Goal: Information Seeking & Learning: Learn about a topic

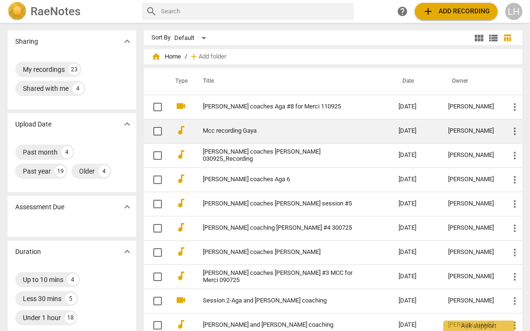
click at [236, 128] on link "Mcc recording Gaya" at bounding box center [283, 131] width 161 height 7
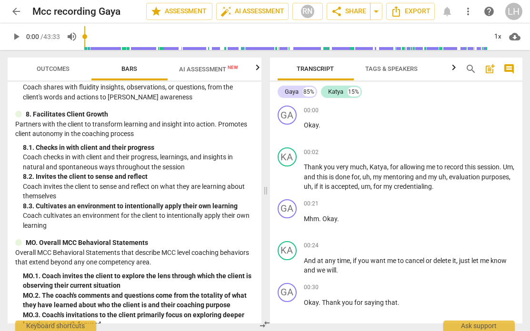
scroll to position [821, 0]
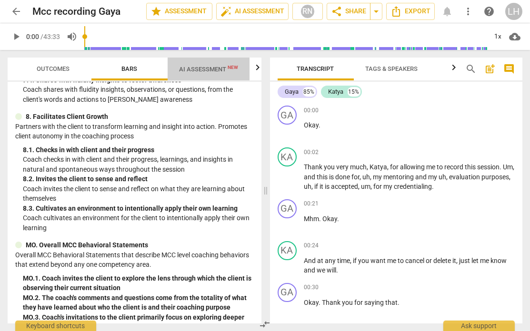
click at [200, 73] on span "AI Assessment New" at bounding box center [209, 69] width 82 height 14
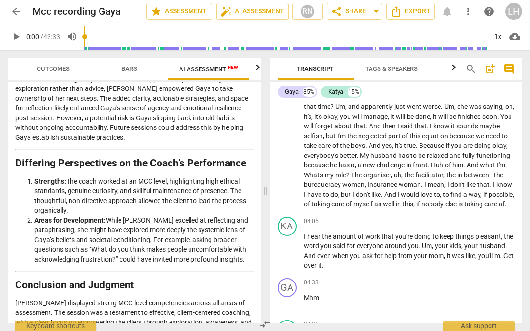
scroll to position [408, 0]
click at [287, 95] on div "Gaya" at bounding box center [292, 92] width 14 height 10
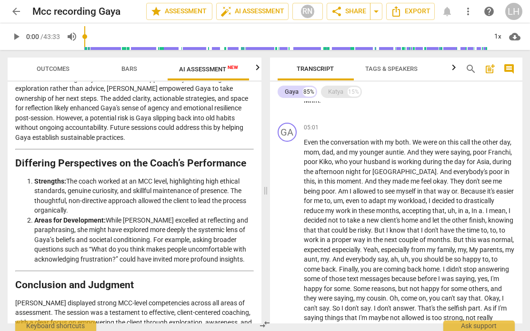
click at [350, 92] on div "15%" at bounding box center [354, 92] width 13 height 10
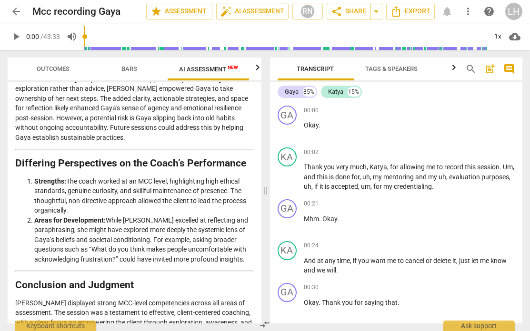
scroll to position [0, 0]
click at [340, 92] on div "Katya" at bounding box center [335, 92] width 15 height 10
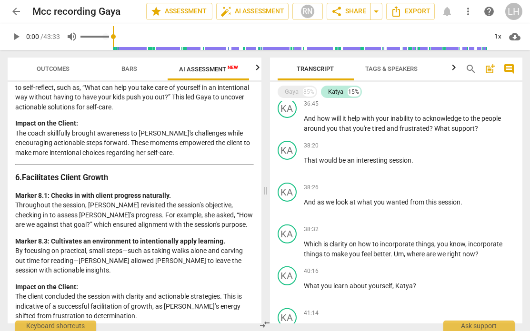
scroll to position [1244, 0]
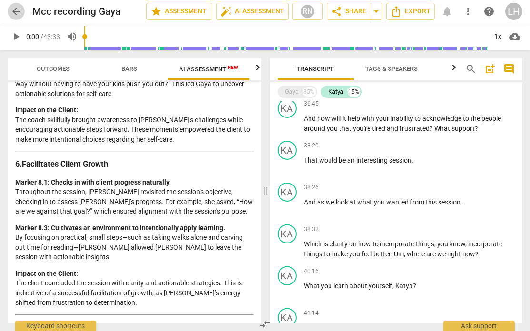
click at [21, 10] on span "arrow_back" at bounding box center [15, 11] width 11 height 11
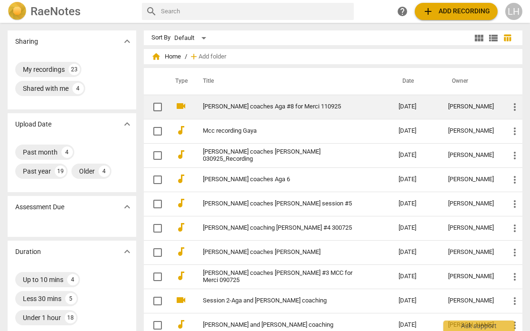
click at [245, 103] on link "[PERSON_NAME] coaches Aga #8 for Merci 110925" at bounding box center [283, 106] width 161 height 7
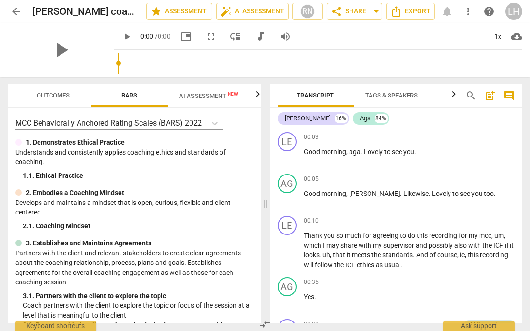
click at [200, 103] on button "AI Assessment New" at bounding box center [209, 95] width 82 height 23
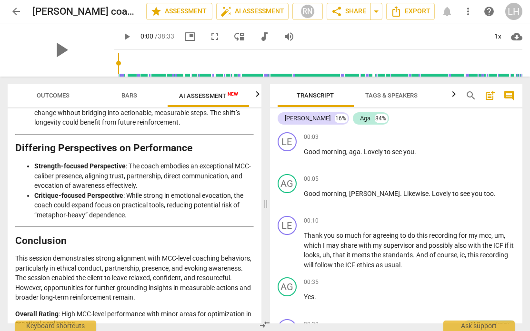
click at [12, 15] on span "arrow_back" at bounding box center [15, 11] width 11 height 11
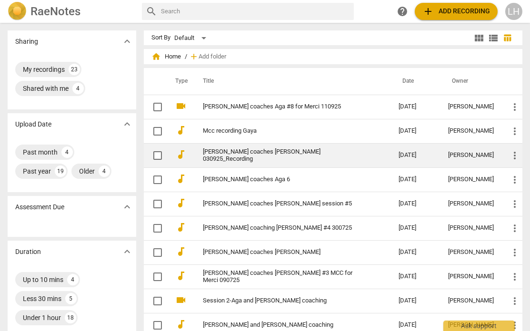
click at [272, 156] on link "[PERSON_NAME] coaches [PERSON_NAME] 030925_Recording" at bounding box center [283, 156] width 161 height 14
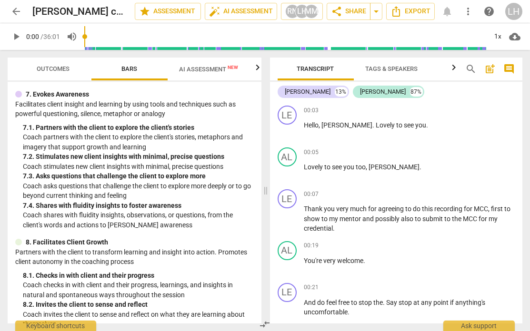
scroll to position [823, 0]
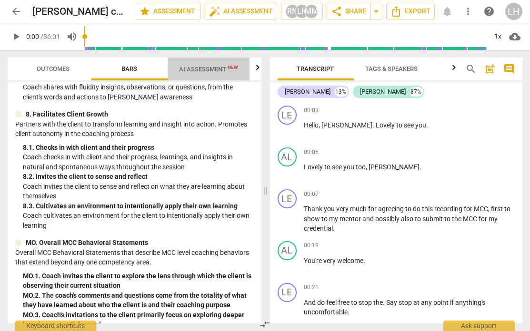
click at [198, 73] on span "AI Assessment New" at bounding box center [208, 69] width 59 height 7
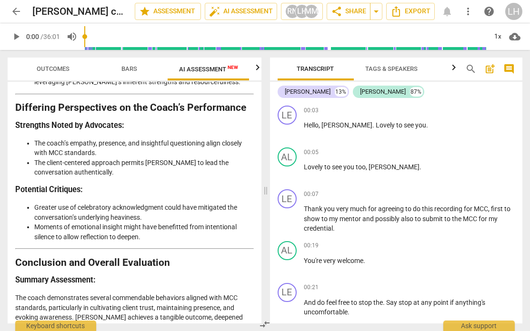
scroll to position [2505, 0]
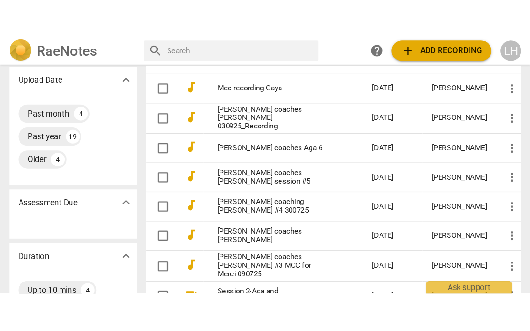
scroll to position [89, 0]
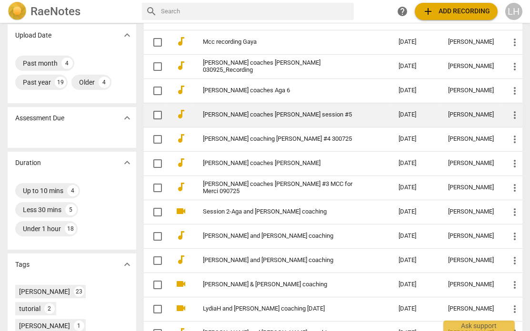
click at [235, 113] on link "[PERSON_NAME] coaches [PERSON_NAME] session #5" at bounding box center [283, 114] width 161 height 7
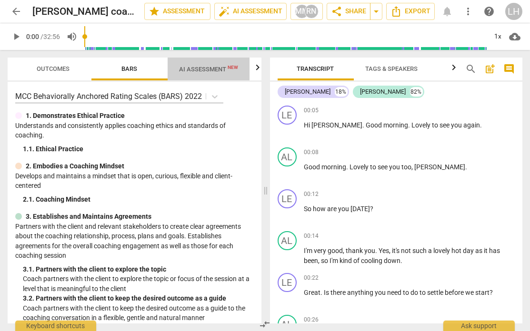
click at [215, 67] on span "AI Assessment New" at bounding box center [208, 69] width 59 height 7
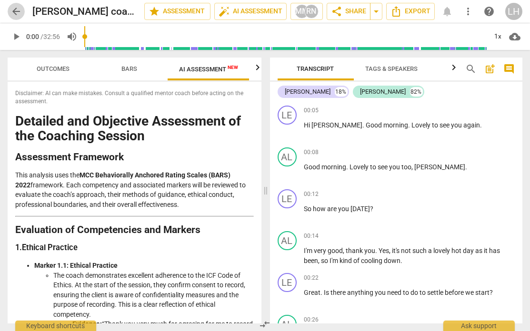
click at [16, 12] on span "arrow_back" at bounding box center [15, 11] width 11 height 11
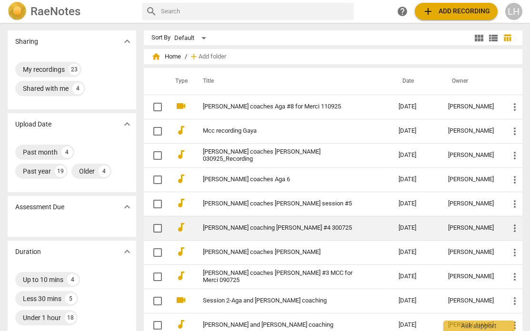
click at [240, 213] on link "[PERSON_NAME] coaching [PERSON_NAME] #4 300725" at bounding box center [283, 228] width 161 height 7
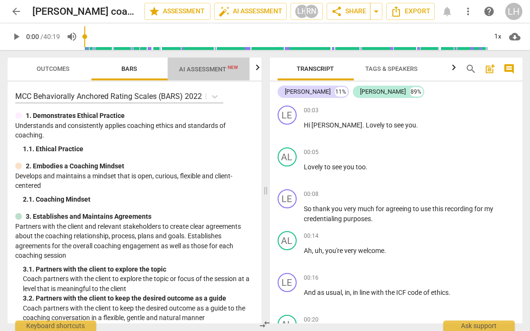
click at [207, 70] on span "AI Assessment New" at bounding box center [208, 69] width 59 height 7
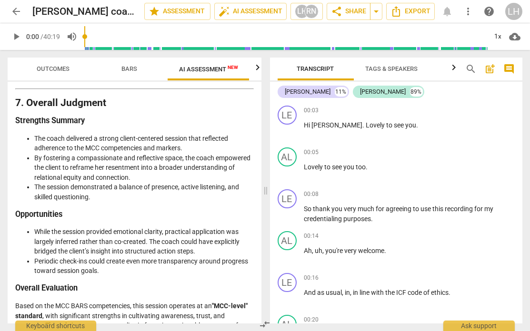
drag, startPoint x: 519, startPoint y: 108, endPoint x: 516, endPoint y: 99, distance: 10.1
click at [440, 98] on div "[PERSON_NAME] 11% [PERSON_NAME] 89% LE play_arrow pause 00:03 + Add competency …" at bounding box center [396, 203] width 253 height 242
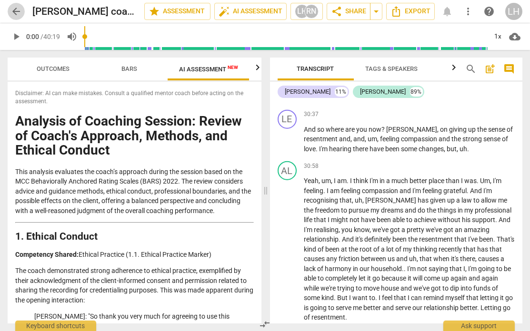
click at [13, 8] on span "arrow_back" at bounding box center [15, 11] width 11 height 11
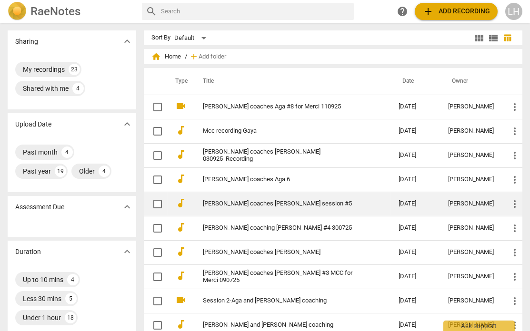
click at [231, 204] on link "[PERSON_NAME] coaches [PERSON_NAME] session #5" at bounding box center [283, 203] width 161 height 7
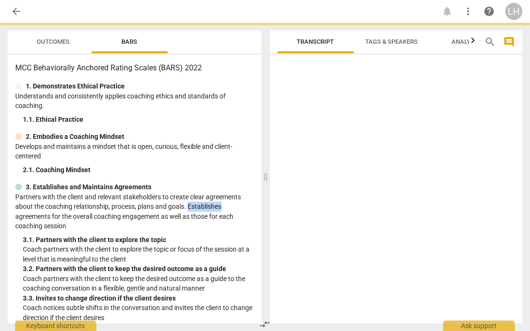
click at [231, 204] on p "Partners with the client and relevant stakeholders to create clear agreements a…" at bounding box center [134, 211] width 239 height 39
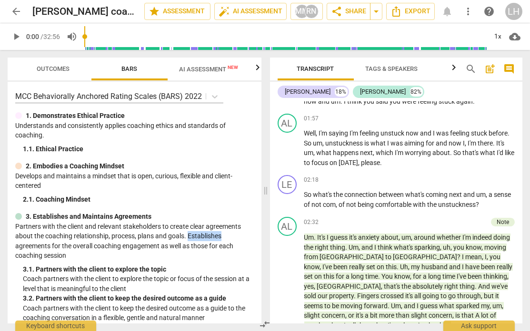
scroll to position [533, 0]
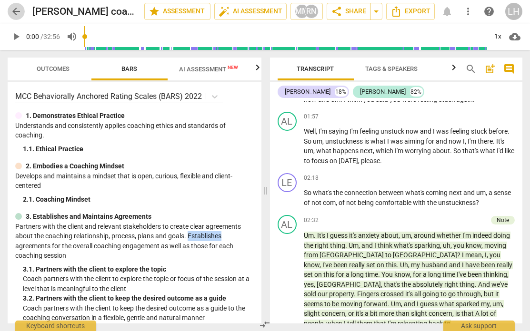
click at [13, 7] on span "arrow_back" at bounding box center [15, 11] width 11 height 11
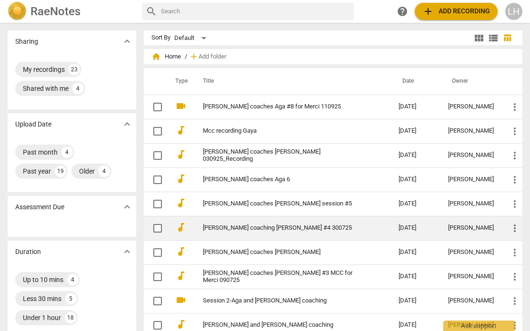
click at [234, 213] on link "[PERSON_NAME] coaching [PERSON_NAME] #4 300725" at bounding box center [283, 228] width 161 height 7
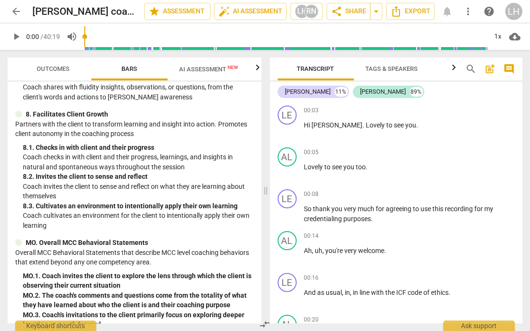
click at [199, 69] on span "AI Assessment New" at bounding box center [208, 69] width 59 height 7
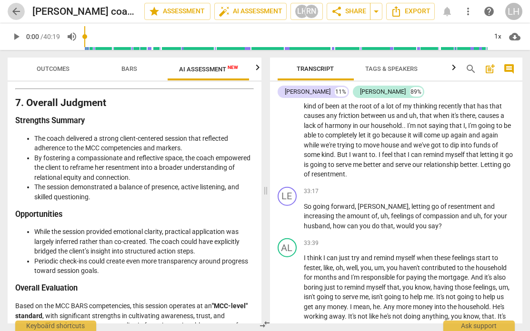
click at [14, 10] on span "arrow_back" at bounding box center [15, 11] width 11 height 11
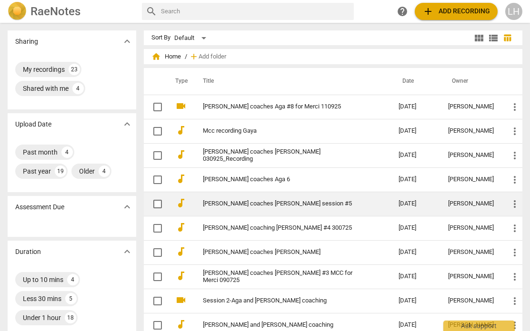
click at [244, 203] on link "[PERSON_NAME] coaches [PERSON_NAME] session #5" at bounding box center [283, 203] width 161 height 7
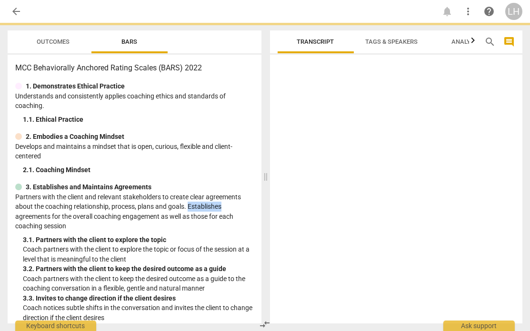
click at [244, 203] on p "Partners with the client and relevant stakeholders to create clear agreements a…" at bounding box center [134, 211] width 239 height 39
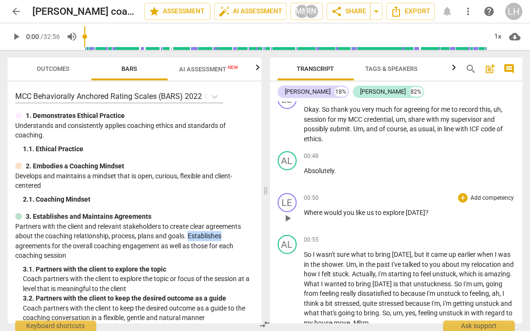
scroll to position [268, 0]
click at [20, 9] on span "arrow_back" at bounding box center [15, 11] width 11 height 11
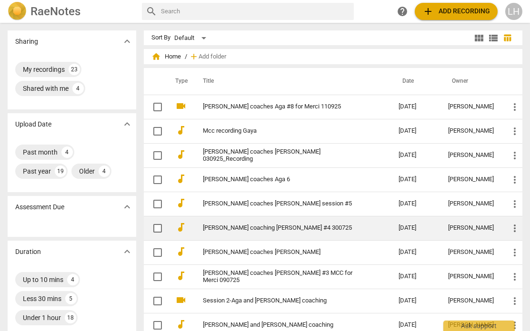
click at [258, 213] on link "[PERSON_NAME] coaching [PERSON_NAME] #4 300725" at bounding box center [283, 228] width 161 height 7
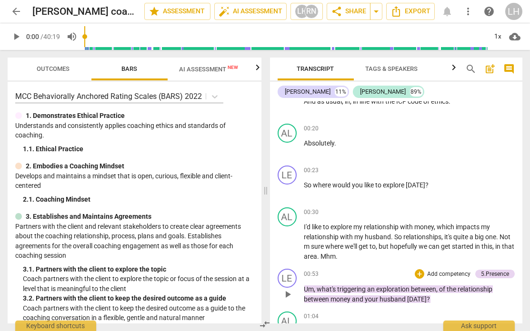
scroll to position [194, 0]
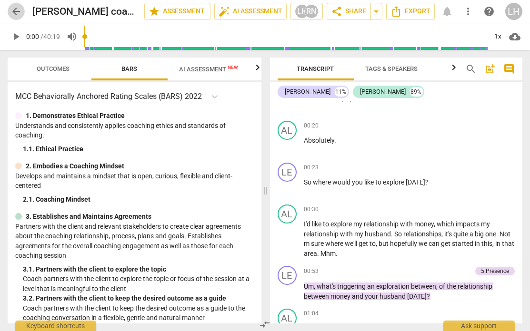
click at [14, 12] on span "arrow_back" at bounding box center [15, 11] width 11 height 11
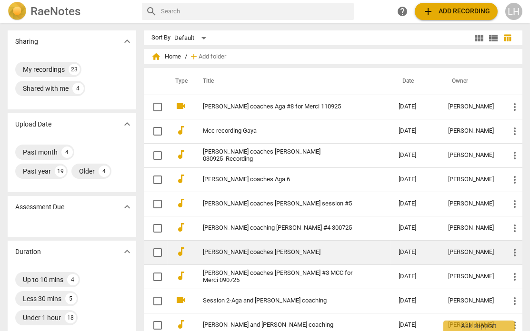
click at [218, 213] on link "[PERSON_NAME] coaches [PERSON_NAME]" at bounding box center [283, 252] width 161 height 7
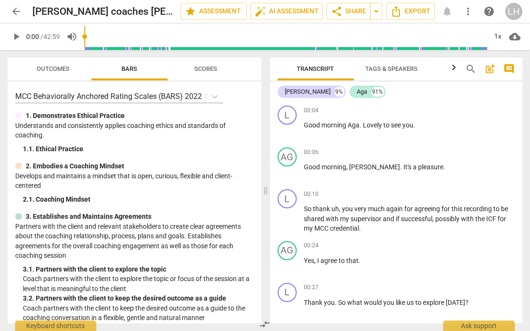
scroll to position [10, 0]
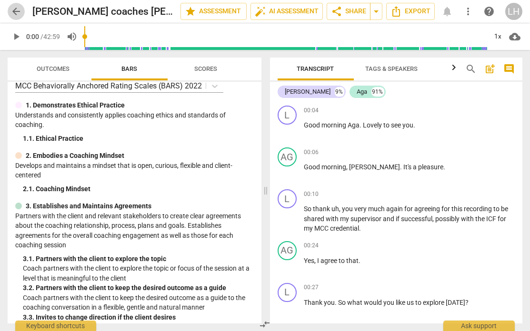
click at [19, 8] on span "arrow_back" at bounding box center [15, 11] width 11 height 11
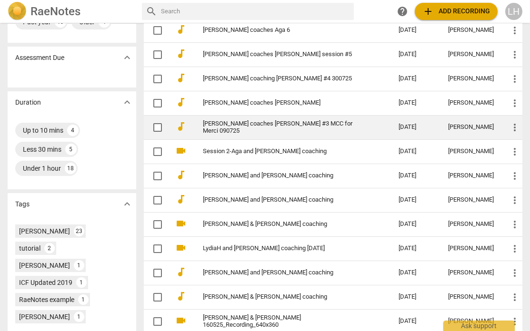
scroll to position [166, 0]
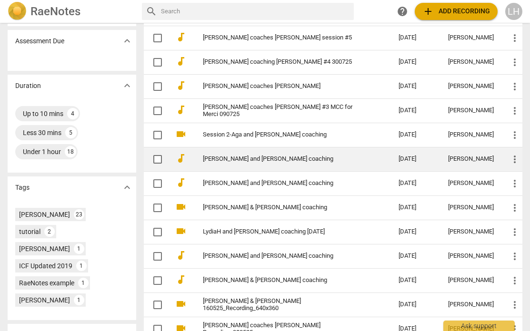
click at [217, 156] on link "[PERSON_NAME] and [PERSON_NAME] coaching" at bounding box center [283, 159] width 161 height 7
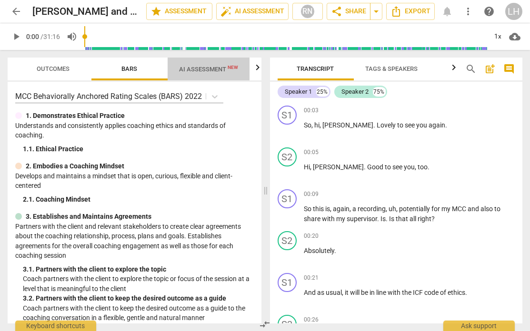
click at [211, 72] on span "AI Assessment New" at bounding box center [209, 69] width 82 height 14
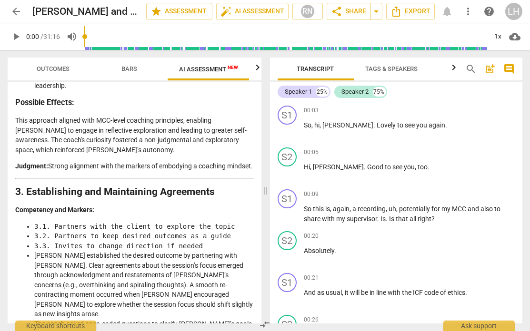
scroll to position [409, 0]
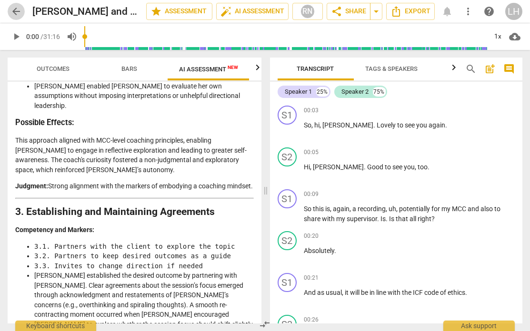
click at [19, 8] on span "arrow_back" at bounding box center [15, 11] width 11 height 11
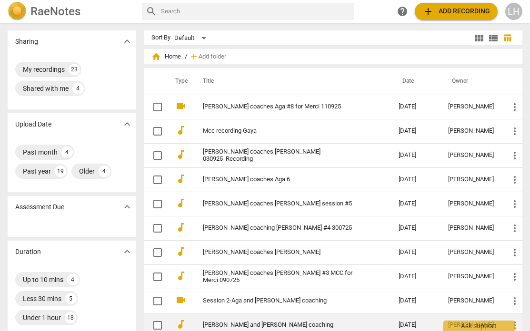
click at [249, 213] on link "[PERSON_NAME] and [PERSON_NAME] coaching" at bounding box center [283, 325] width 161 height 7
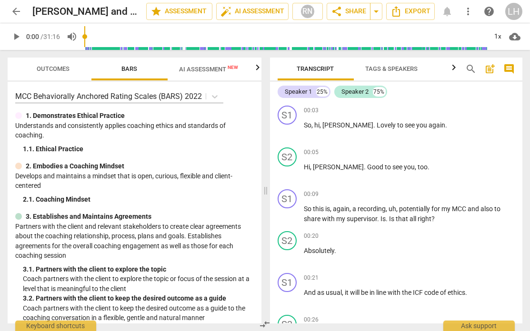
click at [204, 71] on span "AI Assessment New" at bounding box center [208, 69] width 59 height 7
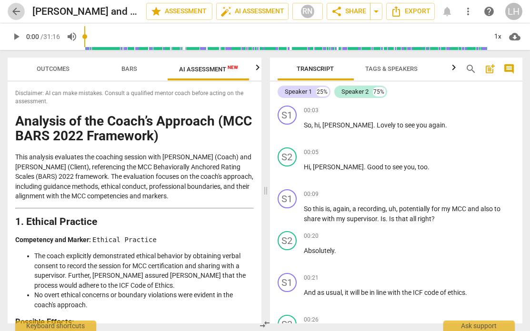
click at [17, 12] on span "arrow_back" at bounding box center [15, 11] width 11 height 11
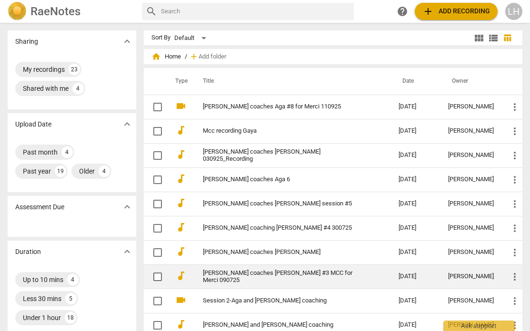
click at [304, 213] on td "[PERSON_NAME] coaches [PERSON_NAME] #3 MCC for Merci 090725" at bounding box center [290, 277] width 199 height 24
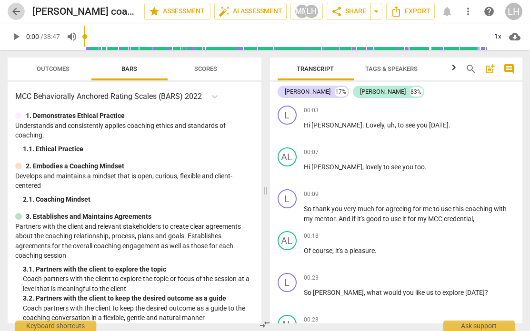
click at [19, 10] on span "arrow_back" at bounding box center [15, 11] width 11 height 11
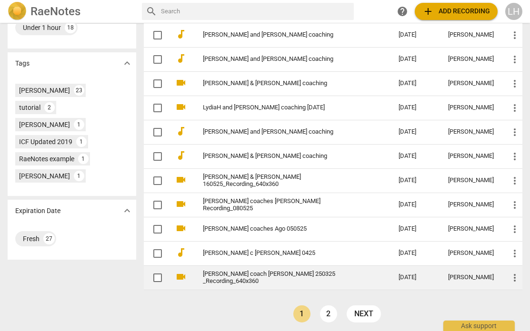
click at [226, 213] on link "[PERSON_NAME] coach [PERSON_NAME] 250325 _Recording_640x360" at bounding box center [283, 278] width 161 height 14
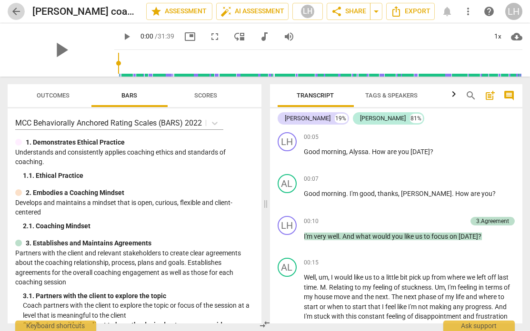
click at [16, 10] on span "arrow_back" at bounding box center [15, 11] width 11 height 11
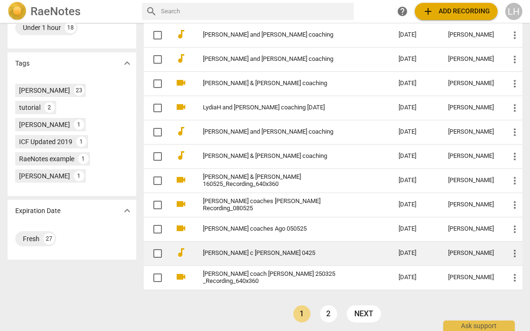
click at [214, 213] on link "[PERSON_NAME] c [PERSON_NAME] 0425" at bounding box center [283, 253] width 161 height 7
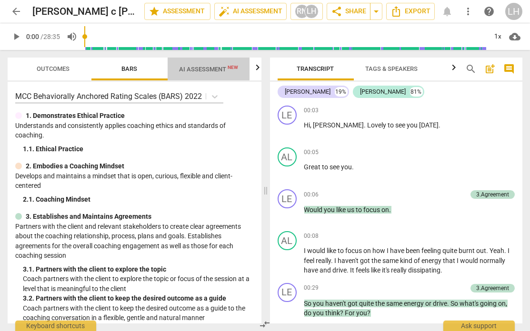
click at [199, 66] on span "AI Assessment New" at bounding box center [208, 69] width 59 height 7
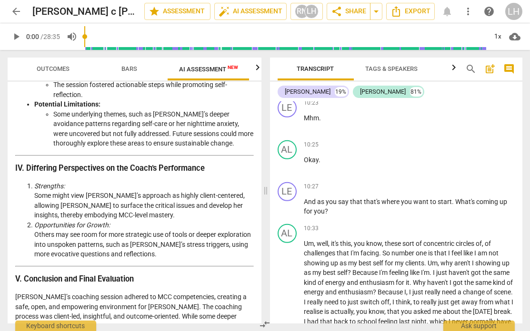
click at [16, 8] on span "arrow_back" at bounding box center [15, 11] width 11 height 11
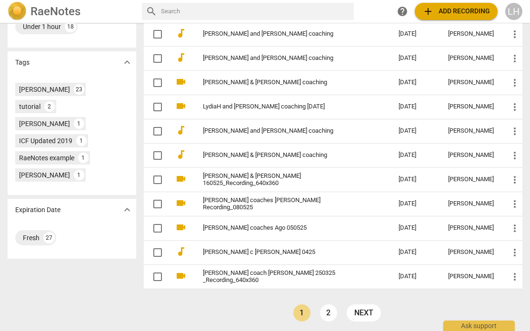
scroll to position [290, 0]
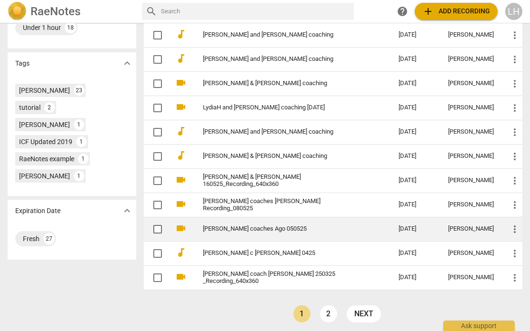
click at [302, 213] on link "[PERSON_NAME] coaches Ago 050525" at bounding box center [283, 229] width 161 height 7
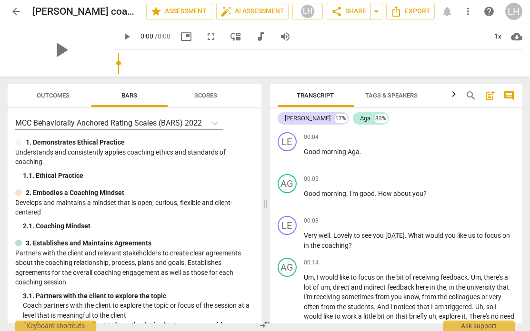
click at [15, 12] on span "arrow_back" at bounding box center [15, 11] width 11 height 11
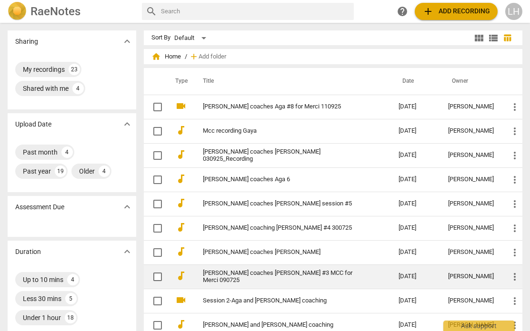
click at [222, 213] on link "[PERSON_NAME] coaches [PERSON_NAME] #3 MCC for Merci 090725" at bounding box center [283, 277] width 161 height 14
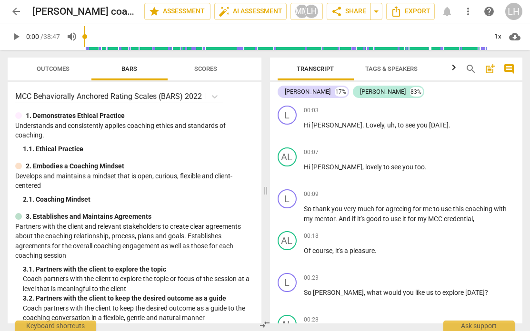
click at [8, 9] on span "arrow_back" at bounding box center [16, 11] width 17 height 11
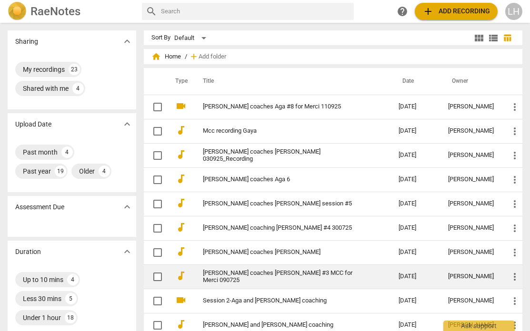
click at [221, 213] on link "[PERSON_NAME] coaches [PERSON_NAME] #3 MCC for Merci 090725" at bounding box center [283, 277] width 161 height 14
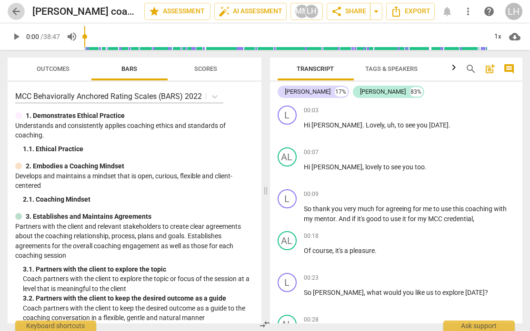
click at [14, 10] on span "arrow_back" at bounding box center [15, 11] width 11 height 11
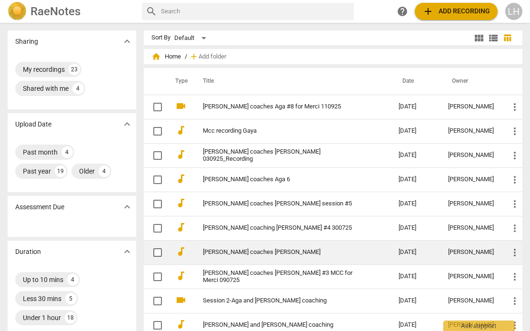
click at [241, 213] on link "[PERSON_NAME] coaches [PERSON_NAME]" at bounding box center [283, 252] width 161 height 7
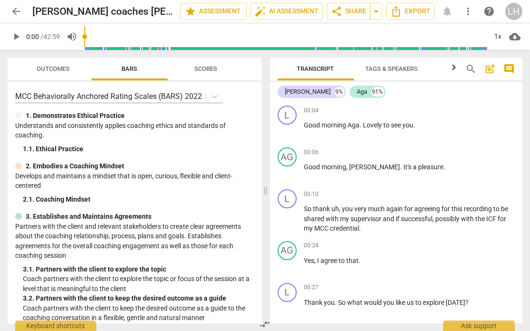
click at [16, 11] on span "arrow_back" at bounding box center [15, 11] width 11 height 11
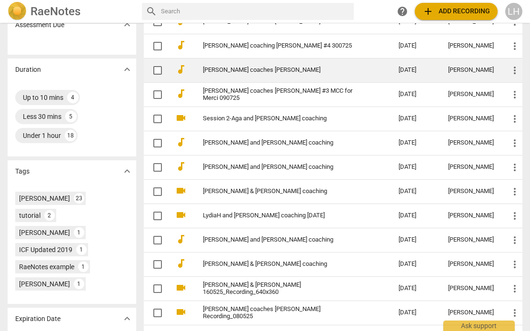
scroll to position [189, 0]
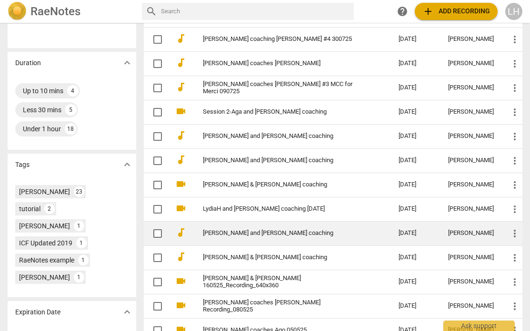
click at [318, 213] on link "[PERSON_NAME] and [PERSON_NAME] coaching" at bounding box center [283, 233] width 161 height 7
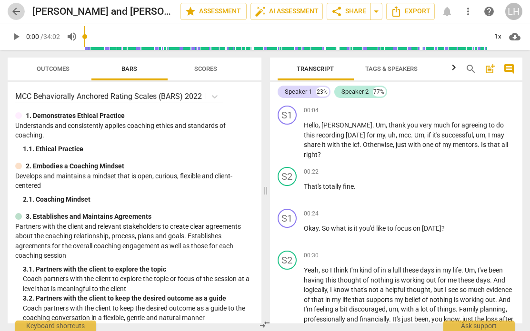
click at [12, 9] on span "arrow_back" at bounding box center [15, 11] width 11 height 11
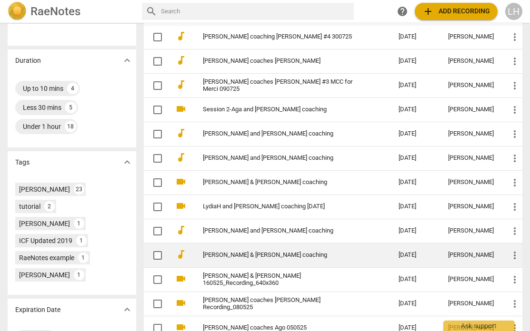
scroll to position [192, 0]
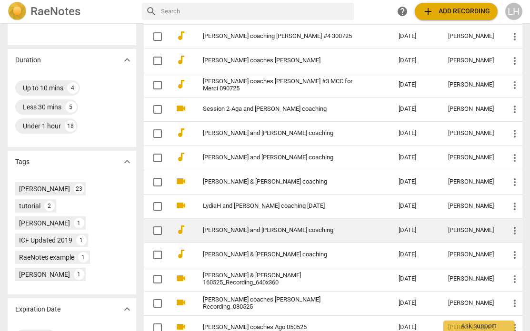
click at [320, 213] on link "[PERSON_NAME] and [PERSON_NAME] coaching" at bounding box center [283, 230] width 161 height 7
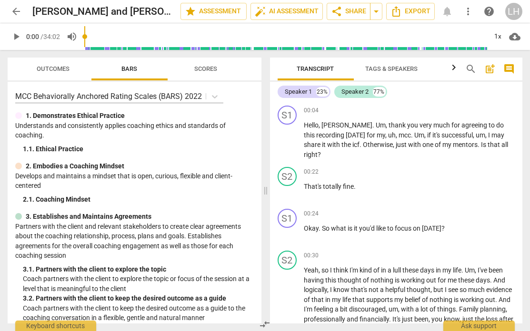
click at [20, 11] on span "arrow_back" at bounding box center [15, 11] width 11 height 11
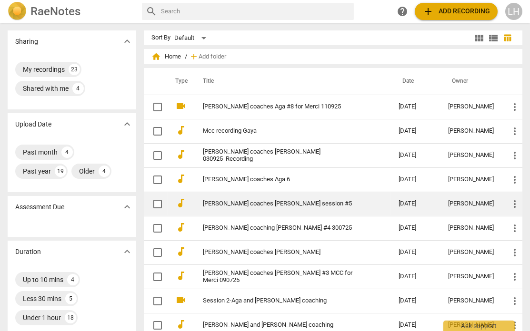
click at [248, 196] on td "[PERSON_NAME] coaches [PERSON_NAME] session #5" at bounding box center [290, 204] width 199 height 24
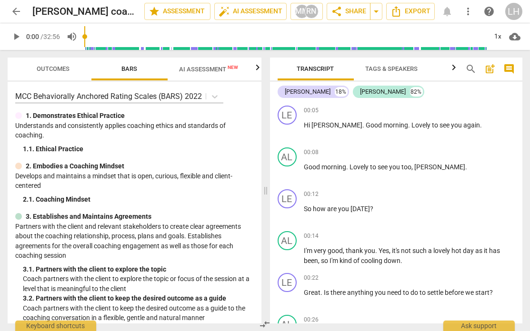
click at [19, 12] on span "arrow_back" at bounding box center [15, 11] width 11 height 11
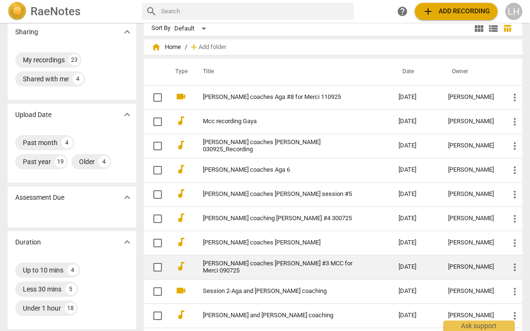
scroll to position [12, 0]
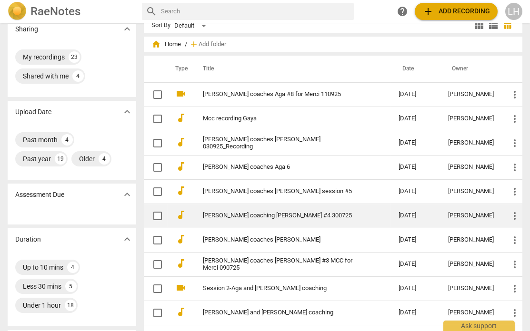
click at [349, 213] on link "[PERSON_NAME] coaching [PERSON_NAME] #4 300725" at bounding box center [283, 215] width 161 height 7
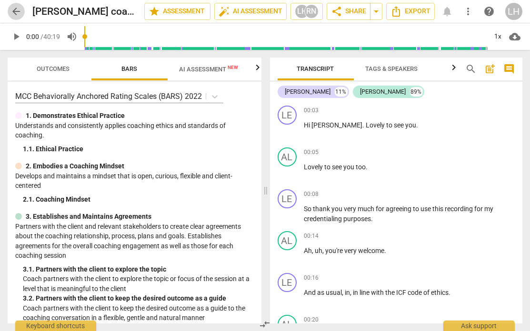
click at [12, 13] on span "arrow_back" at bounding box center [15, 11] width 11 height 11
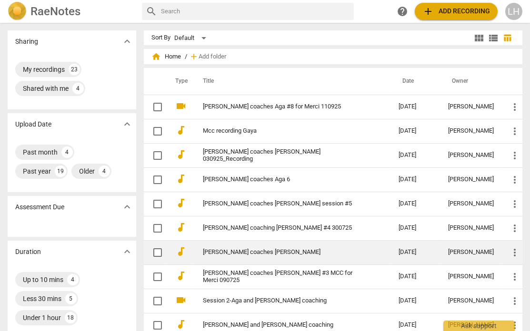
click at [331, 213] on link "[PERSON_NAME] coaches [PERSON_NAME]" at bounding box center [283, 252] width 161 height 7
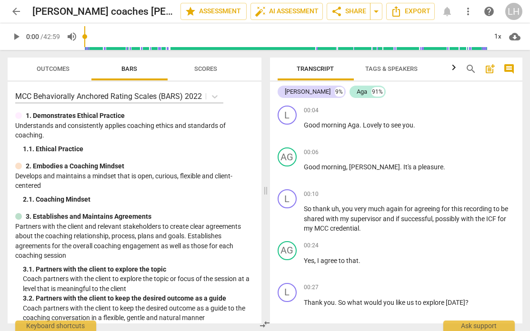
click at [17, 9] on span "arrow_back" at bounding box center [15, 11] width 11 height 11
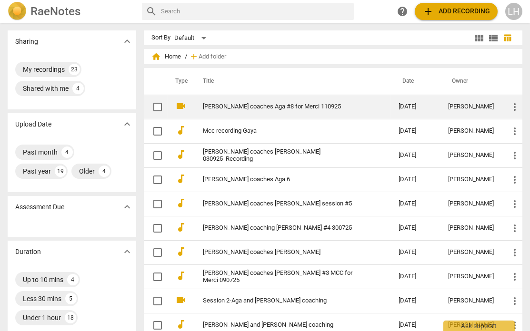
click at [247, 105] on link "[PERSON_NAME] coaches Aga #8 for Merci 110925" at bounding box center [283, 106] width 161 height 7
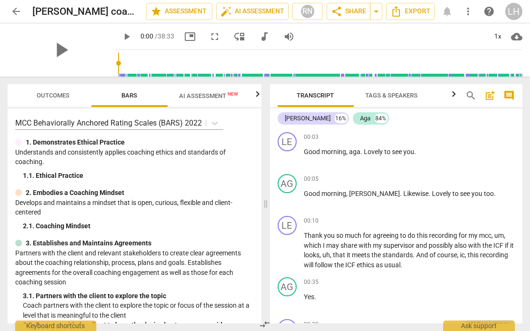
click at [15, 10] on span "arrow_back" at bounding box center [15, 11] width 11 height 11
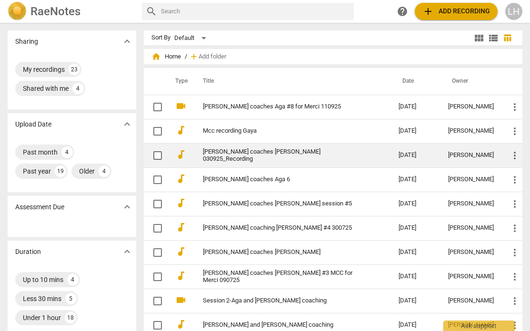
click at [277, 156] on link "[PERSON_NAME] coaches [PERSON_NAME] 030925_Recording" at bounding box center [283, 156] width 161 height 14
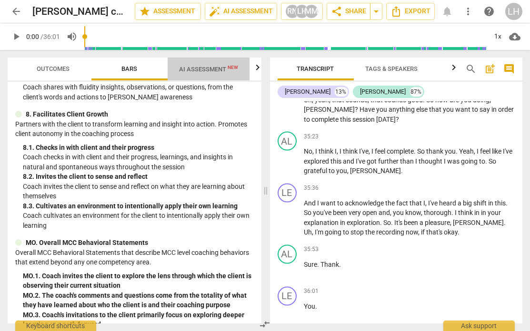
click at [202, 67] on span "AI Assessment New" at bounding box center [208, 69] width 59 height 7
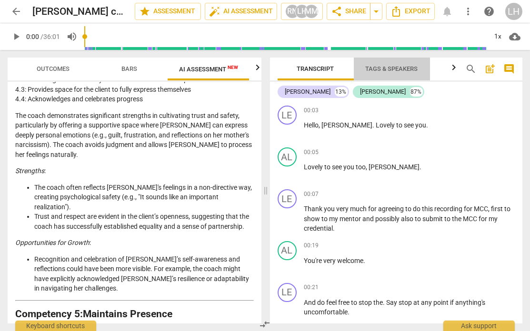
click at [396, 66] on span "Tags & Speakers" at bounding box center [392, 68] width 52 height 7
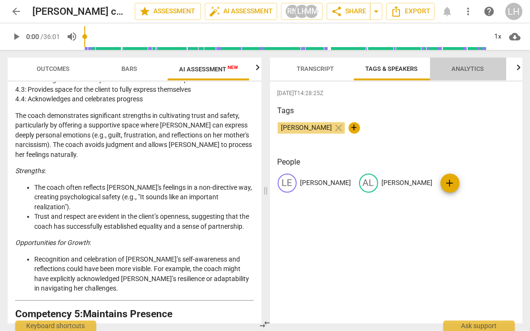
click at [440, 69] on span "Analytics" at bounding box center [468, 68] width 32 height 7
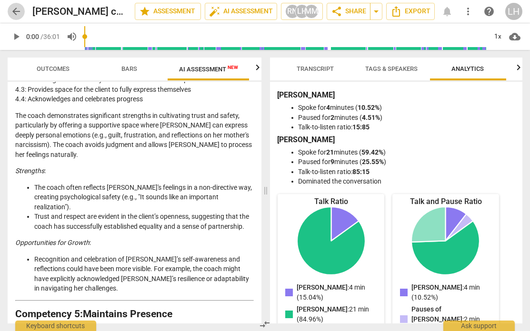
click at [19, 9] on span "arrow_back" at bounding box center [15, 11] width 11 height 11
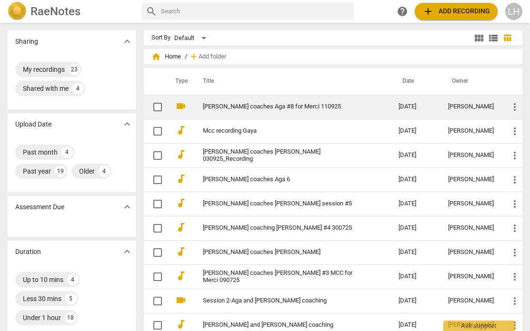
click at [268, 106] on link "[PERSON_NAME] coaches Aga #8 for Merci 110925" at bounding box center [283, 106] width 161 height 7
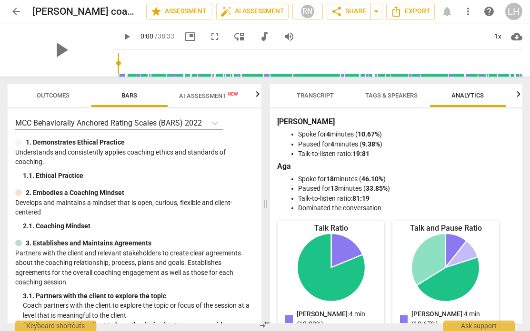
click at [20, 11] on span "arrow_back" at bounding box center [15, 11] width 11 height 11
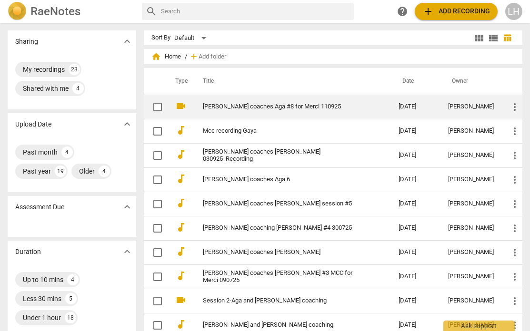
click at [264, 109] on link "[PERSON_NAME] coaches Aga #8 for Merci 110925" at bounding box center [283, 106] width 161 height 7
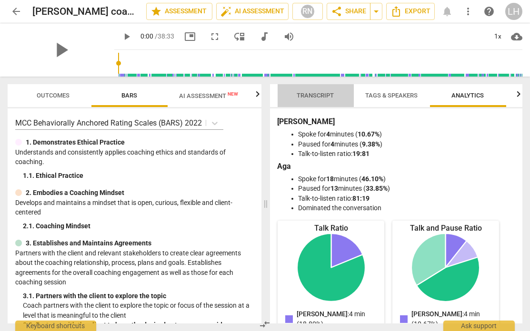
click at [316, 92] on span "Transcript" at bounding box center [315, 95] width 37 height 7
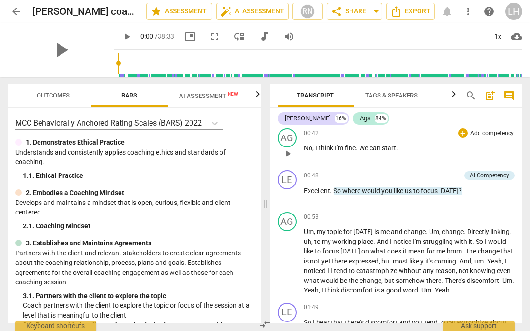
scroll to position [232, 0]
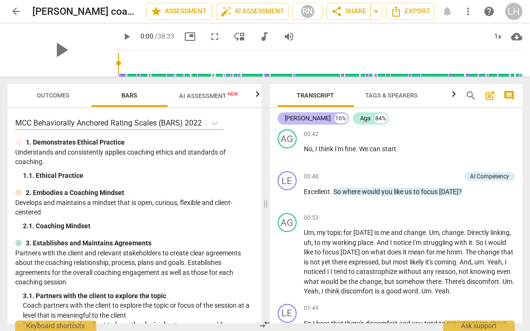
click at [298, 120] on div "[PERSON_NAME]" at bounding box center [308, 119] width 46 height 10
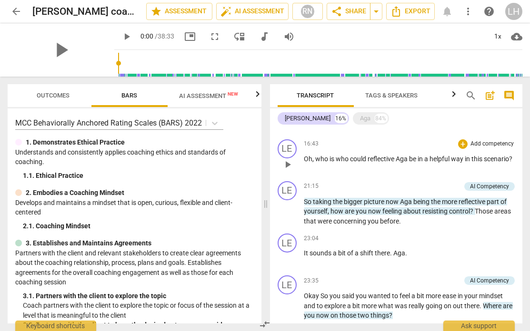
scroll to position [945, 0]
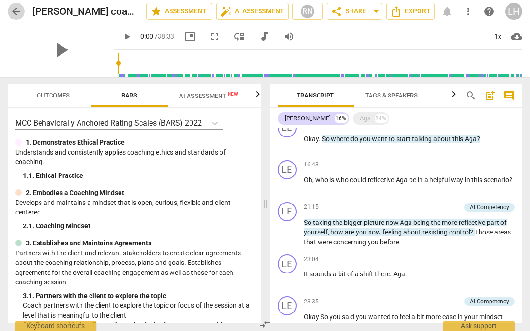
click at [23, 10] on span "arrow_back" at bounding box center [16, 11] width 17 height 11
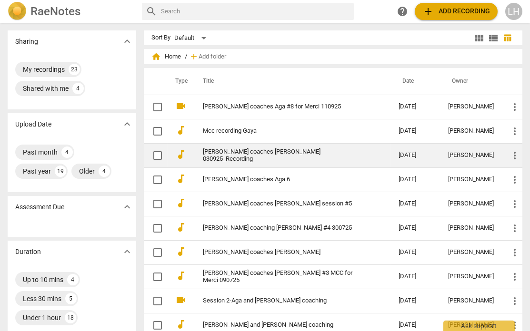
click at [267, 156] on link "[PERSON_NAME] coaches [PERSON_NAME] 030925_Recording" at bounding box center [283, 156] width 161 height 14
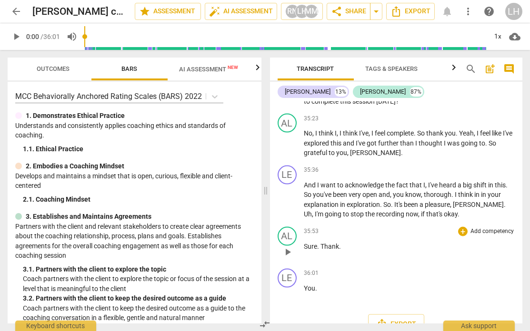
scroll to position [4654, 0]
